Goal: Information Seeking & Learning: Learn about a topic

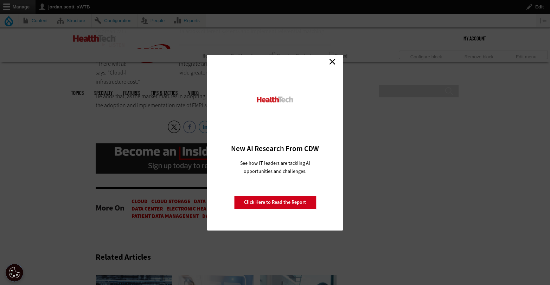
scroll to position [1106, 0]
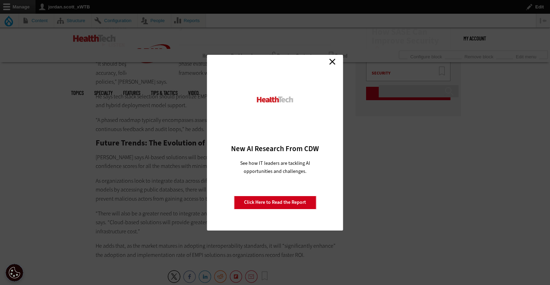
click at [334, 58] on link "Close" at bounding box center [332, 62] width 11 height 11
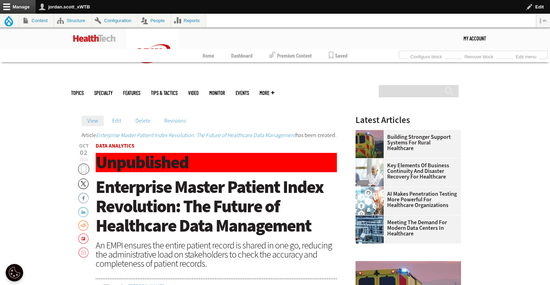
scroll to position [0, 0]
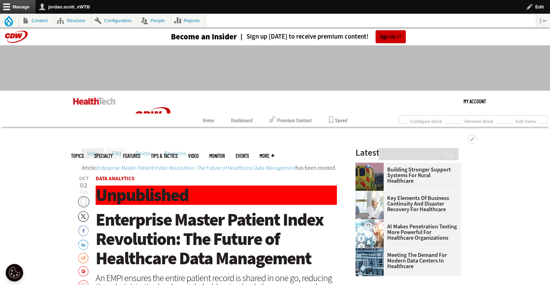
click at [120, 151] on link "Edit" at bounding box center [117, 153] width 20 height 11
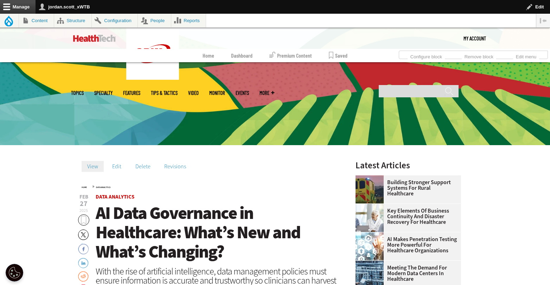
scroll to position [138, 0]
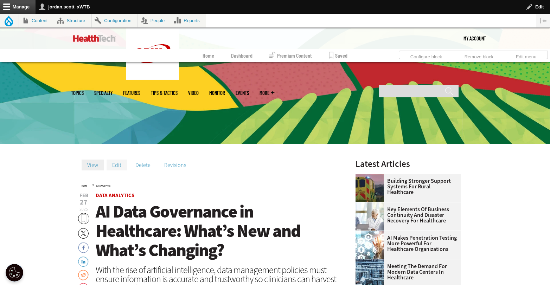
click at [113, 164] on link "Edit" at bounding box center [117, 165] width 20 height 11
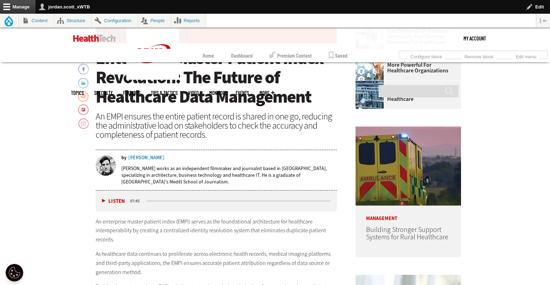
scroll to position [14, 0]
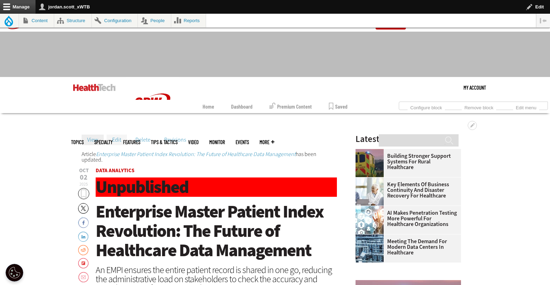
click at [123, 140] on link "Edit" at bounding box center [117, 140] width 20 height 11
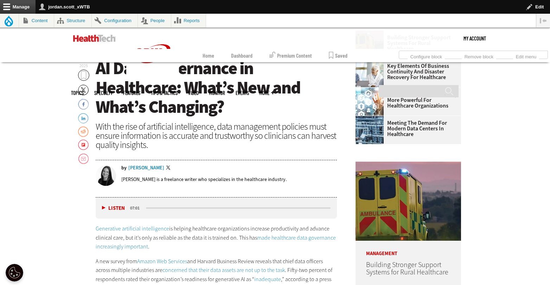
scroll to position [272, 0]
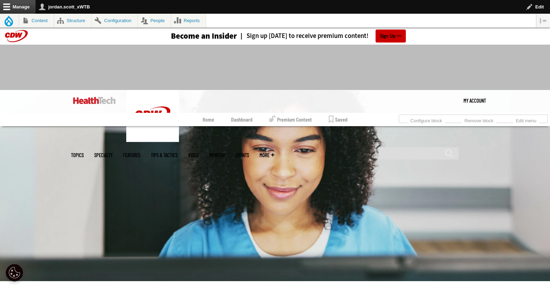
scroll to position [151, 0]
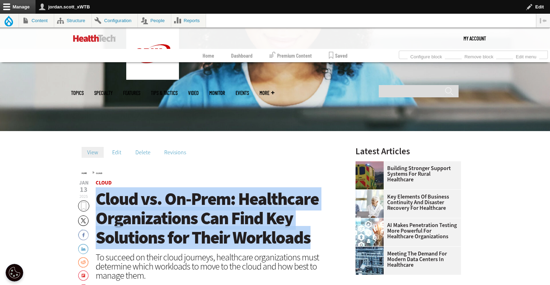
drag, startPoint x: 254, startPoint y: 226, endPoint x: 98, endPoint y: 198, distance: 158.0
click at [98, 198] on h1 "Cloud vs. On-Prem: Healthcare Organizations Can Find Key Solutions for Their Wo…" at bounding box center [216, 219] width 241 height 58
copy span "Cloud vs. On-Prem: Healthcare Organizations Can Find Key Solutions for Their Wo…"
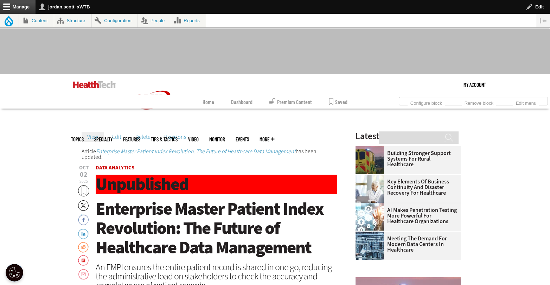
scroll to position [6, 0]
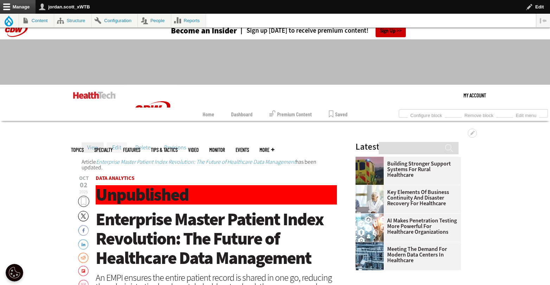
click at [116, 149] on link "Edit" at bounding box center [117, 147] width 20 height 11
